Goal: Navigation & Orientation: Find specific page/section

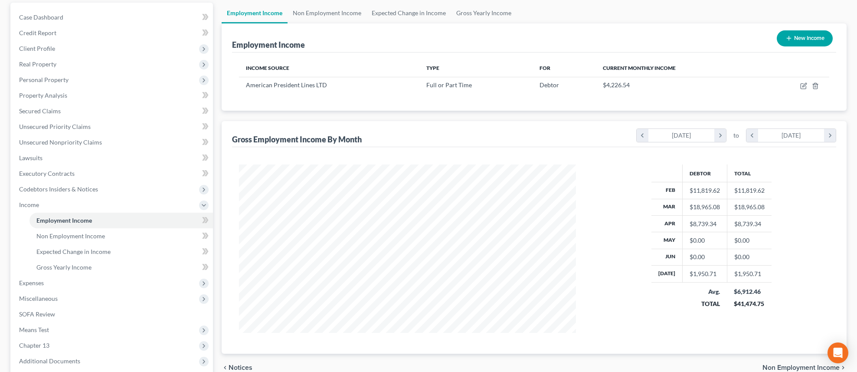
scroll to position [168, 355]
click at [90, 10] on link "Case Dashboard" at bounding box center [112, 18] width 201 height 16
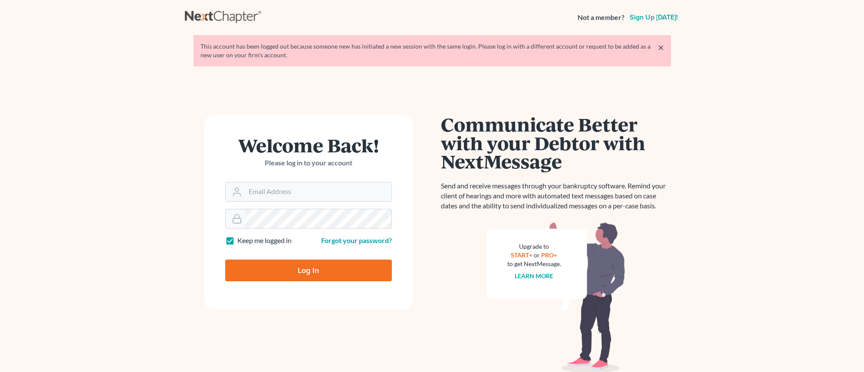
type input "ecf@thegrandelawfirm.com"
click at [286, 269] on input "Log In" at bounding box center [308, 270] width 167 height 22
type input "Thinking..."
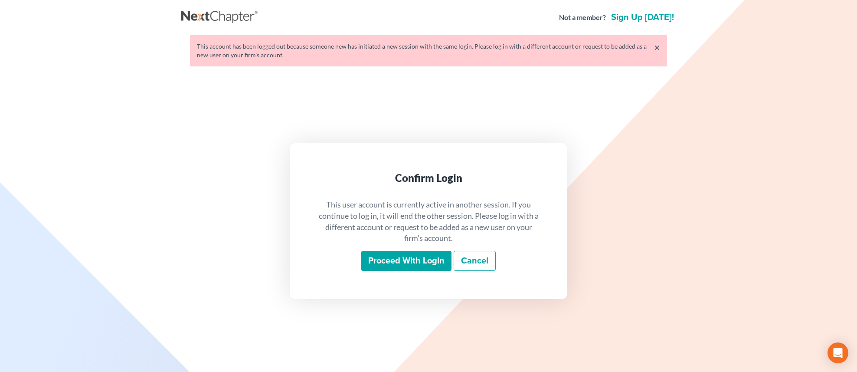
click at [416, 264] on input "Proceed with login" at bounding box center [406, 261] width 90 height 20
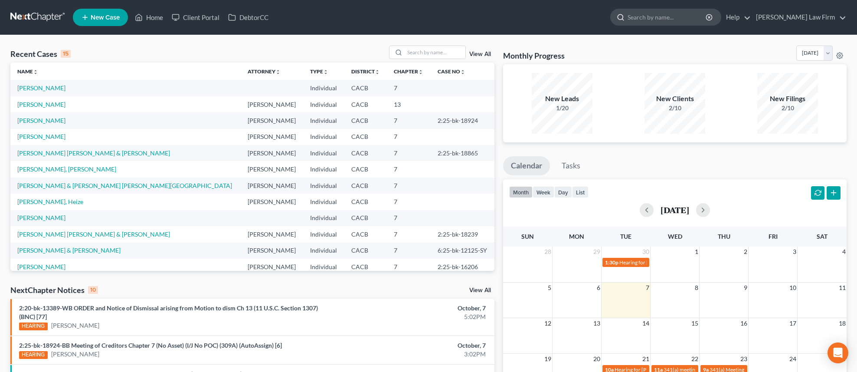
click at [637, 19] on input "search" at bounding box center [667, 17] width 79 height 16
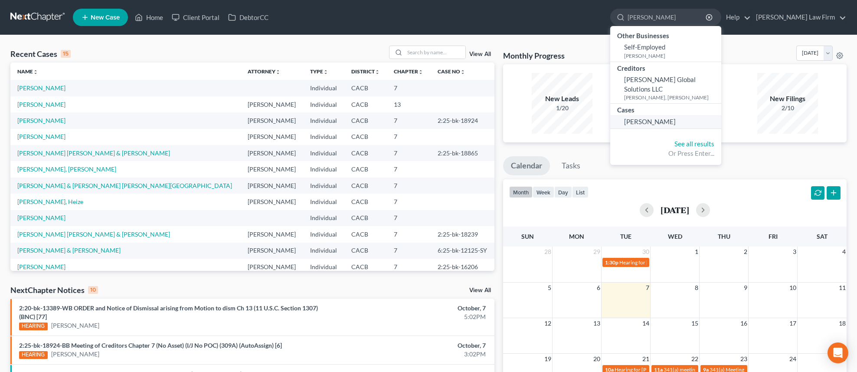
type input "[PERSON_NAME]"
click at [665, 123] on span "[PERSON_NAME]" at bounding box center [650, 122] width 52 height 8
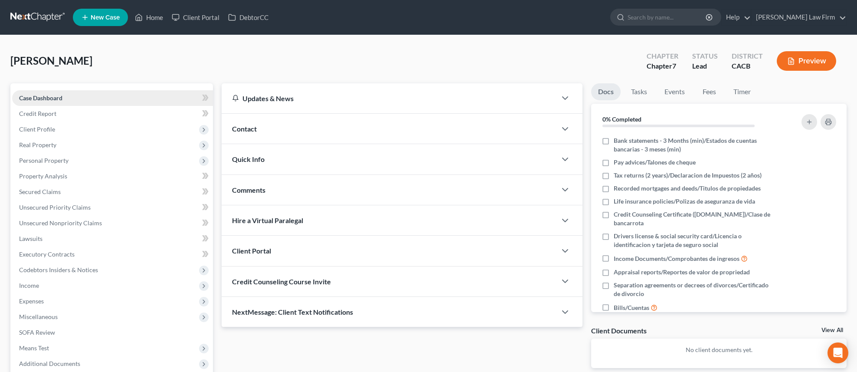
click at [81, 102] on link "Case Dashboard" at bounding box center [112, 98] width 201 height 16
